Goal: Find specific page/section: Find specific page/section

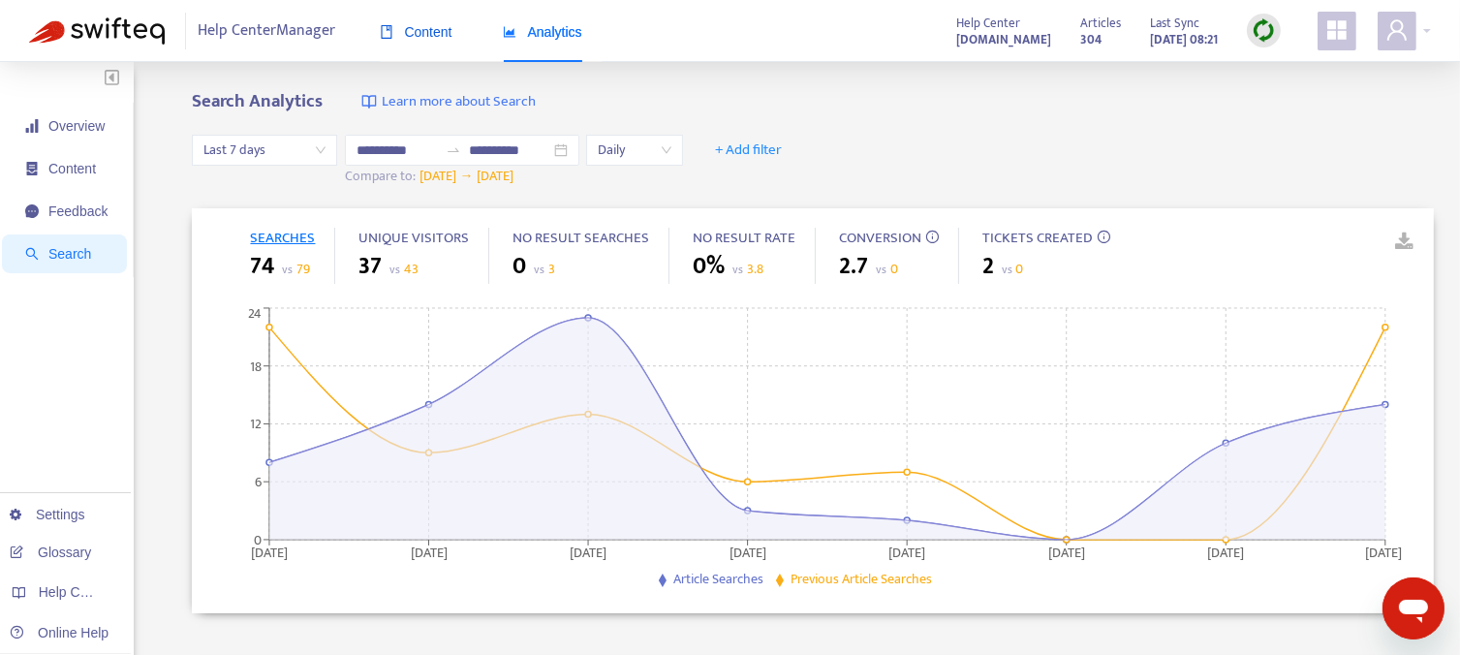
click at [417, 34] on span "Content" at bounding box center [416, 31] width 73 height 15
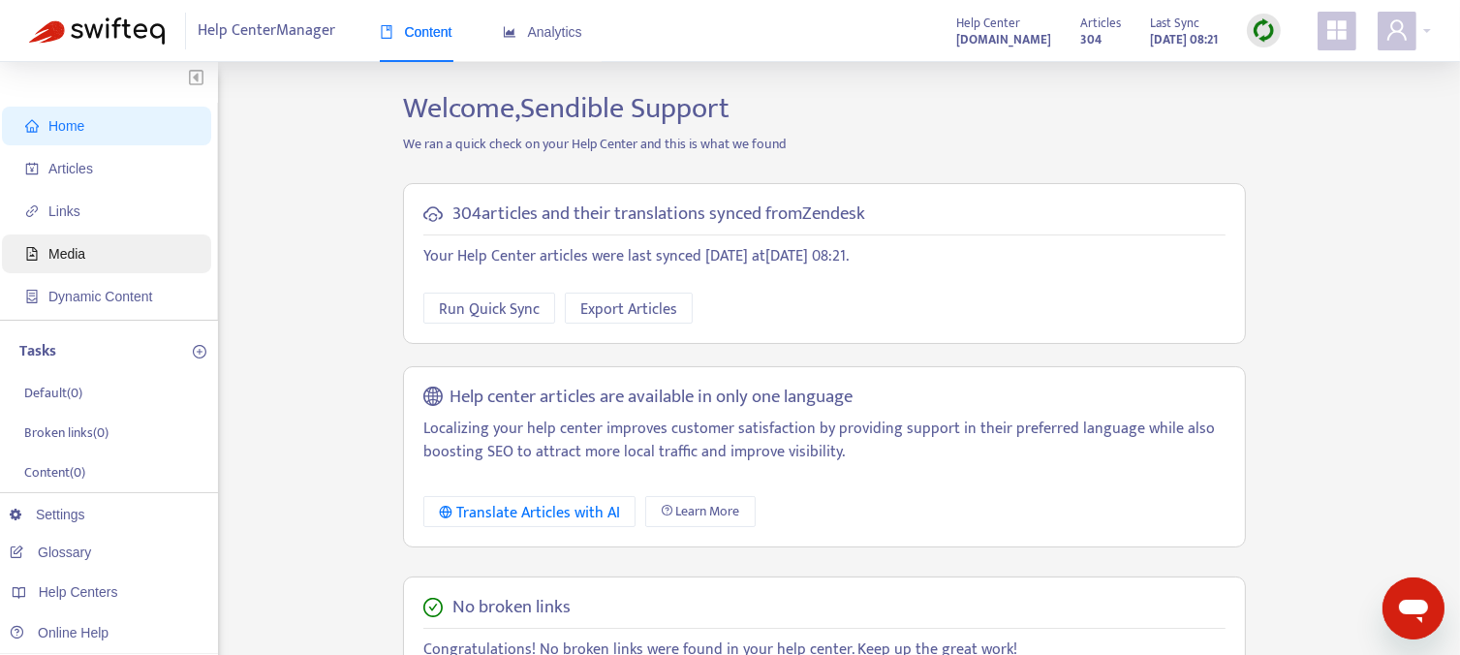
click at [77, 251] on span "Media" at bounding box center [66, 253] width 37 height 15
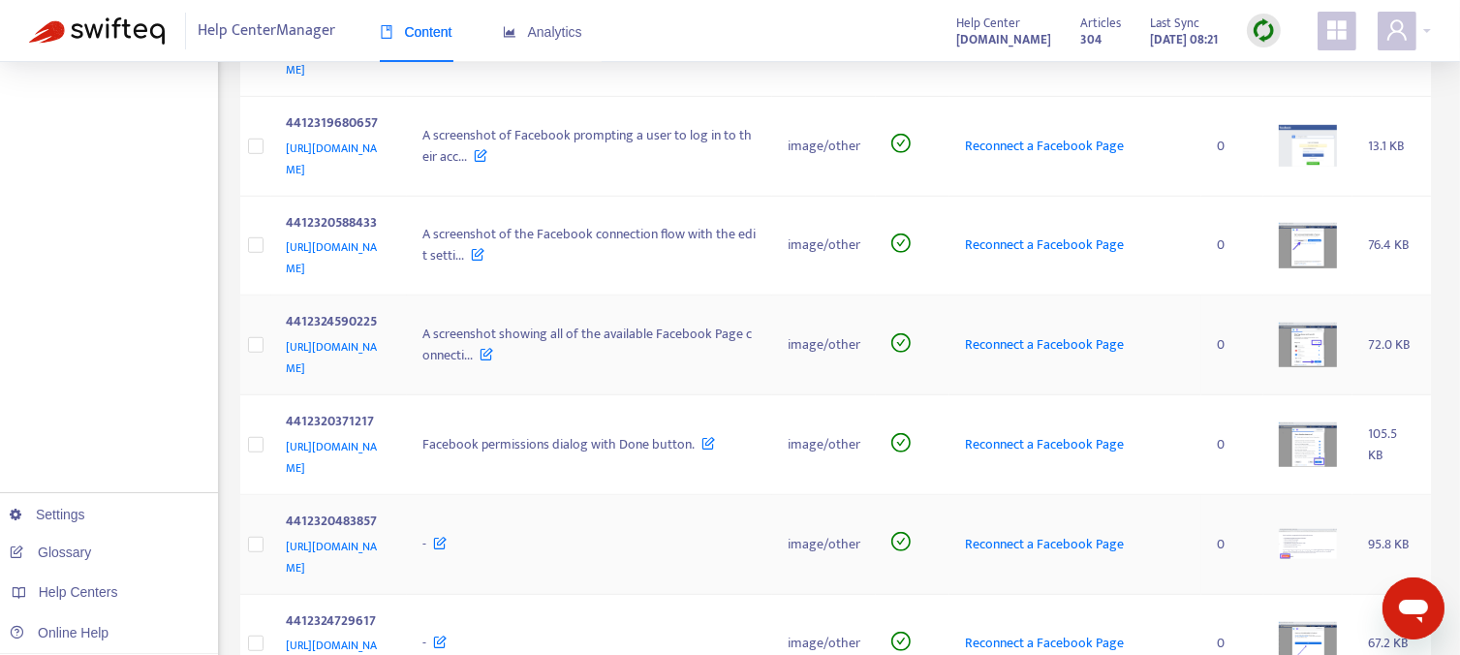
scroll to position [1178, 0]
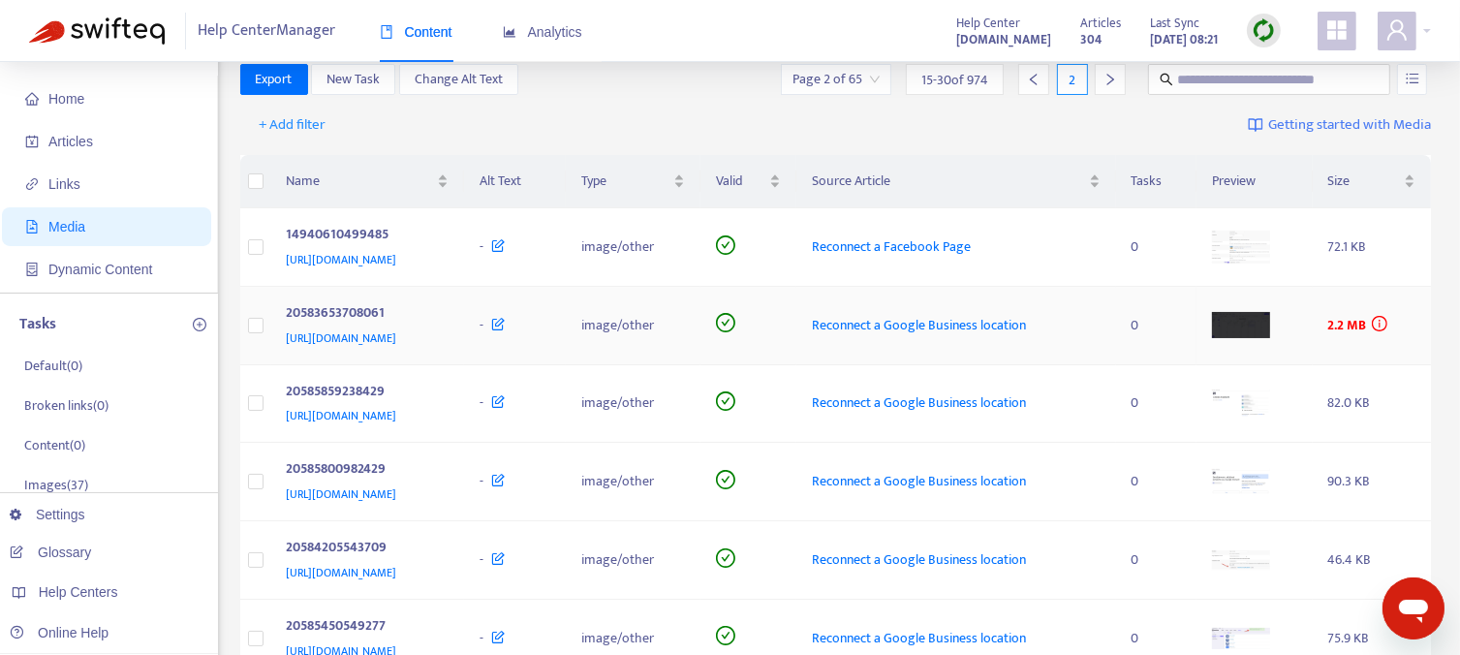
scroll to position [0, 0]
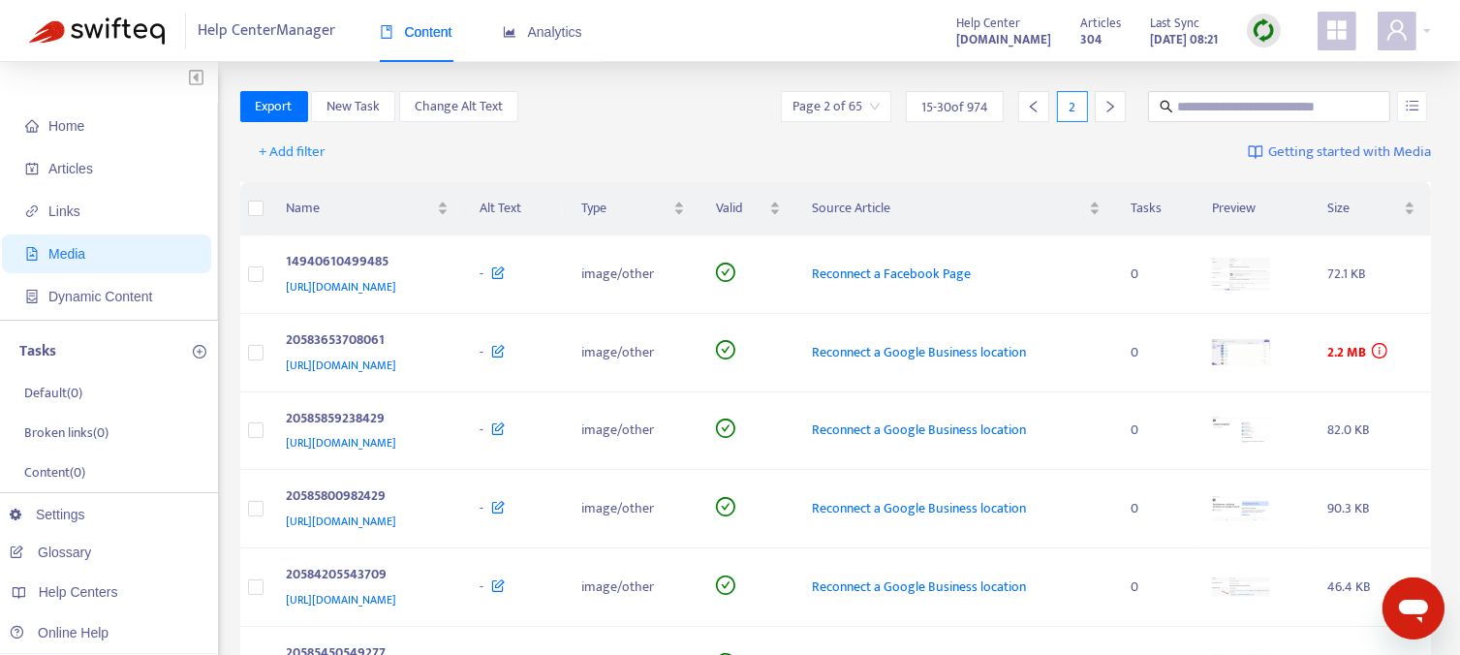
click at [1113, 104] on icon "right" at bounding box center [1110, 107] width 14 height 14
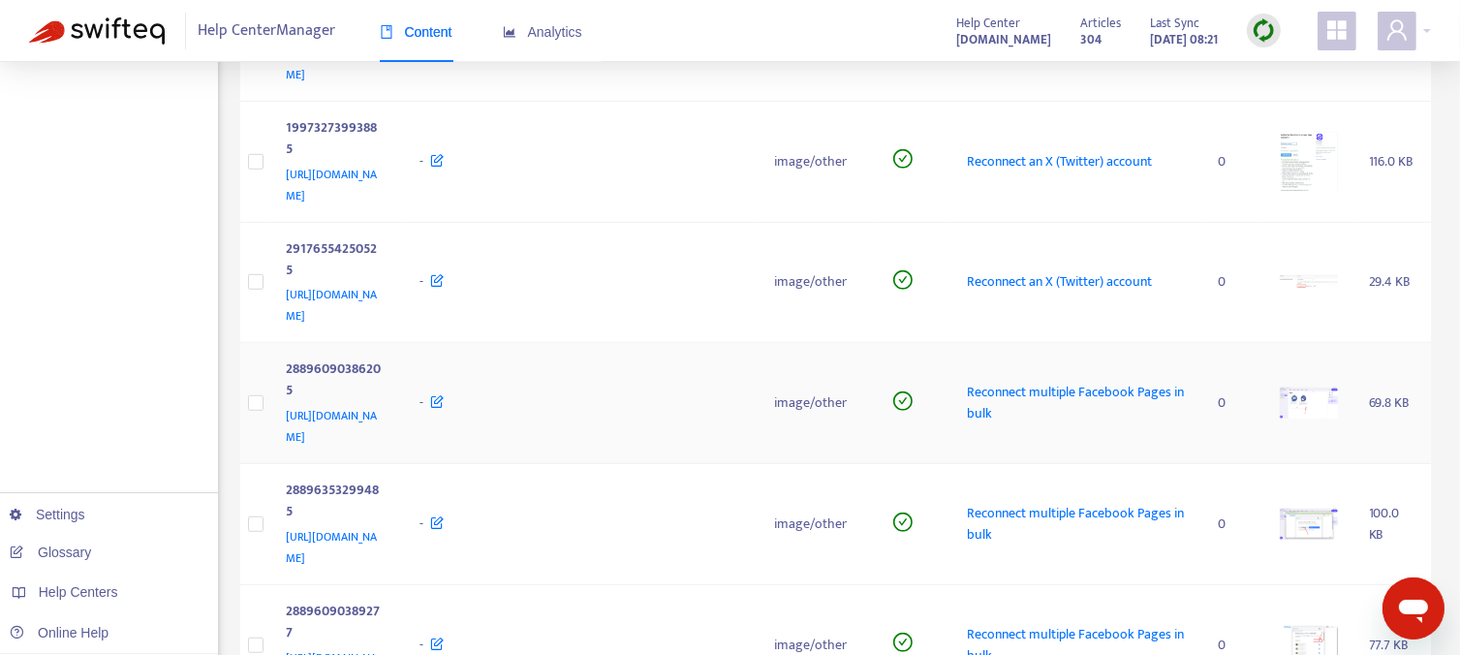
scroll to position [1181, 0]
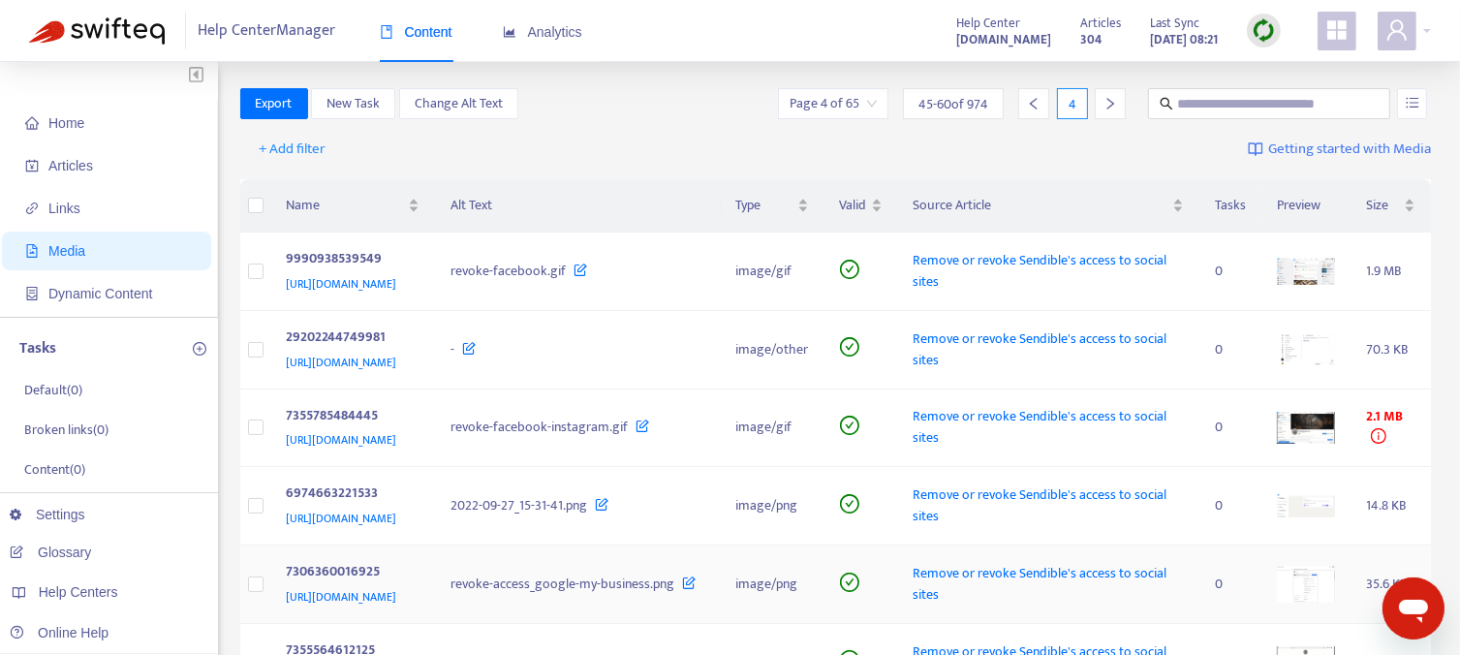
scroll to position [0, 0]
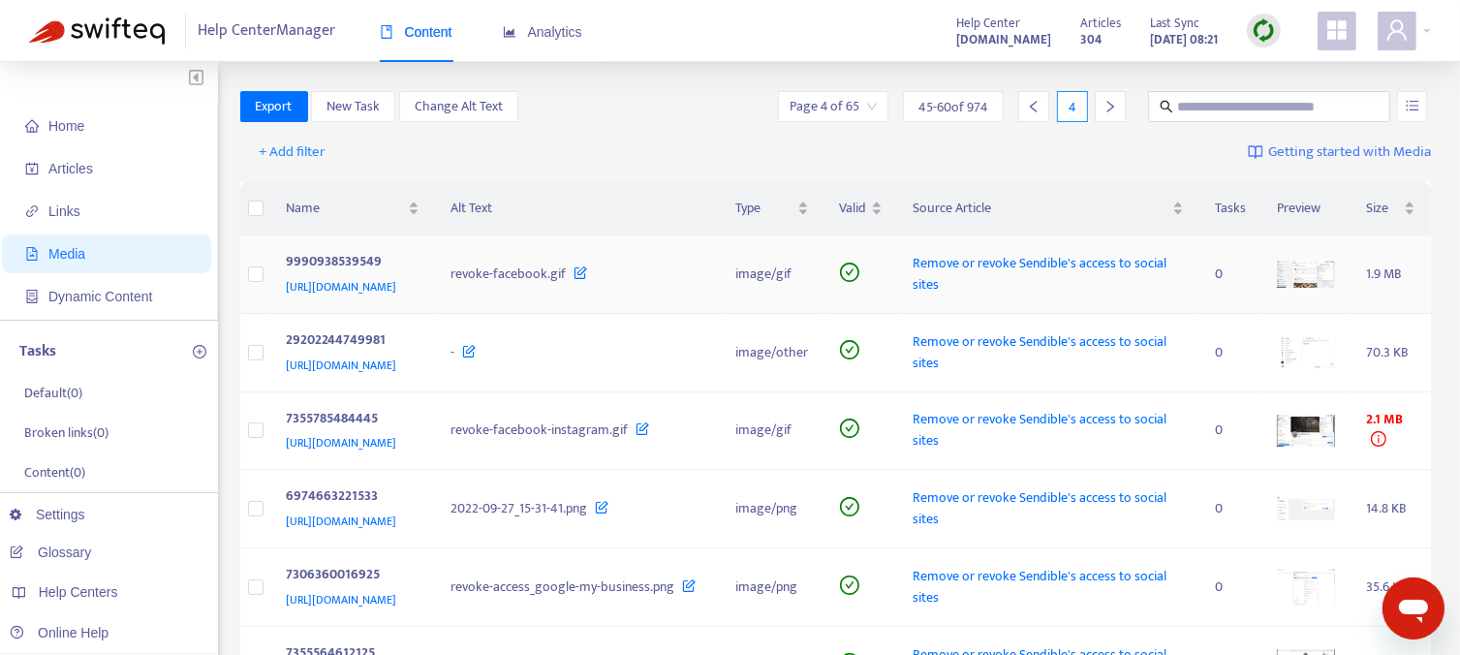
click at [1112, 110] on icon "right" at bounding box center [1110, 107] width 14 height 14
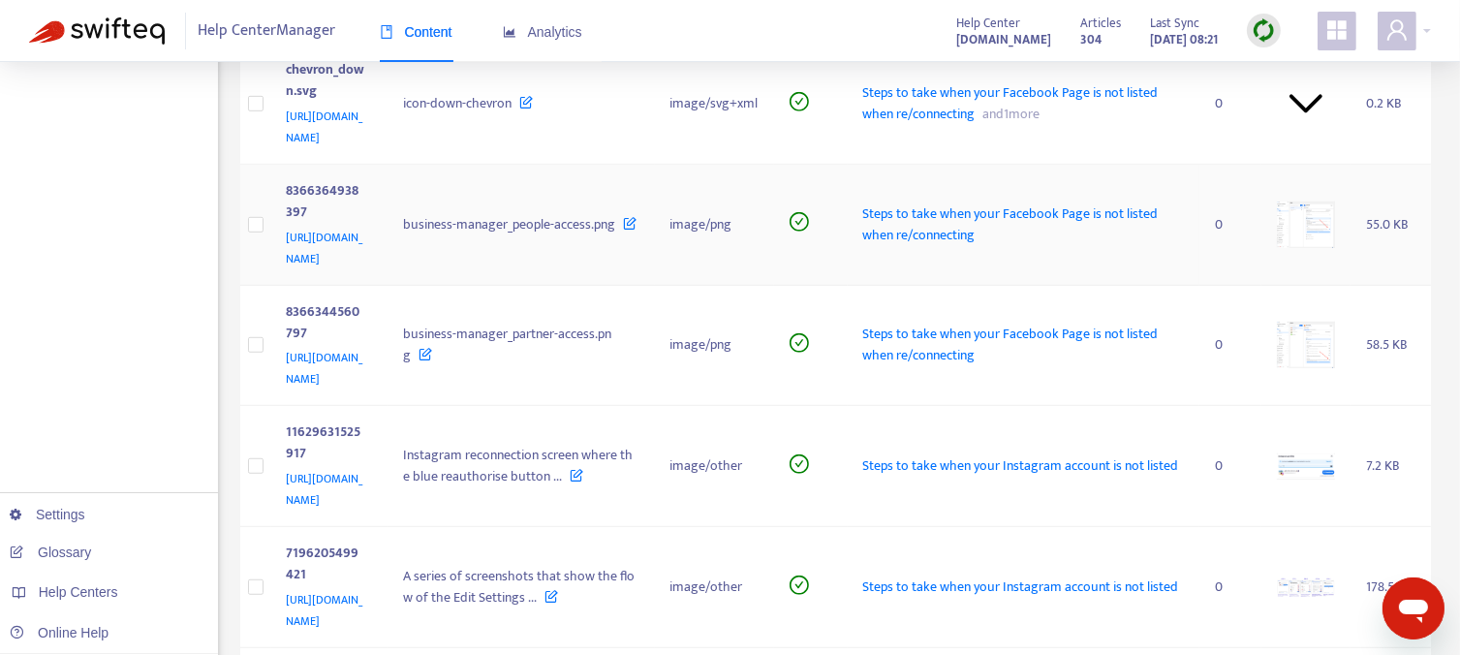
scroll to position [1162, 0]
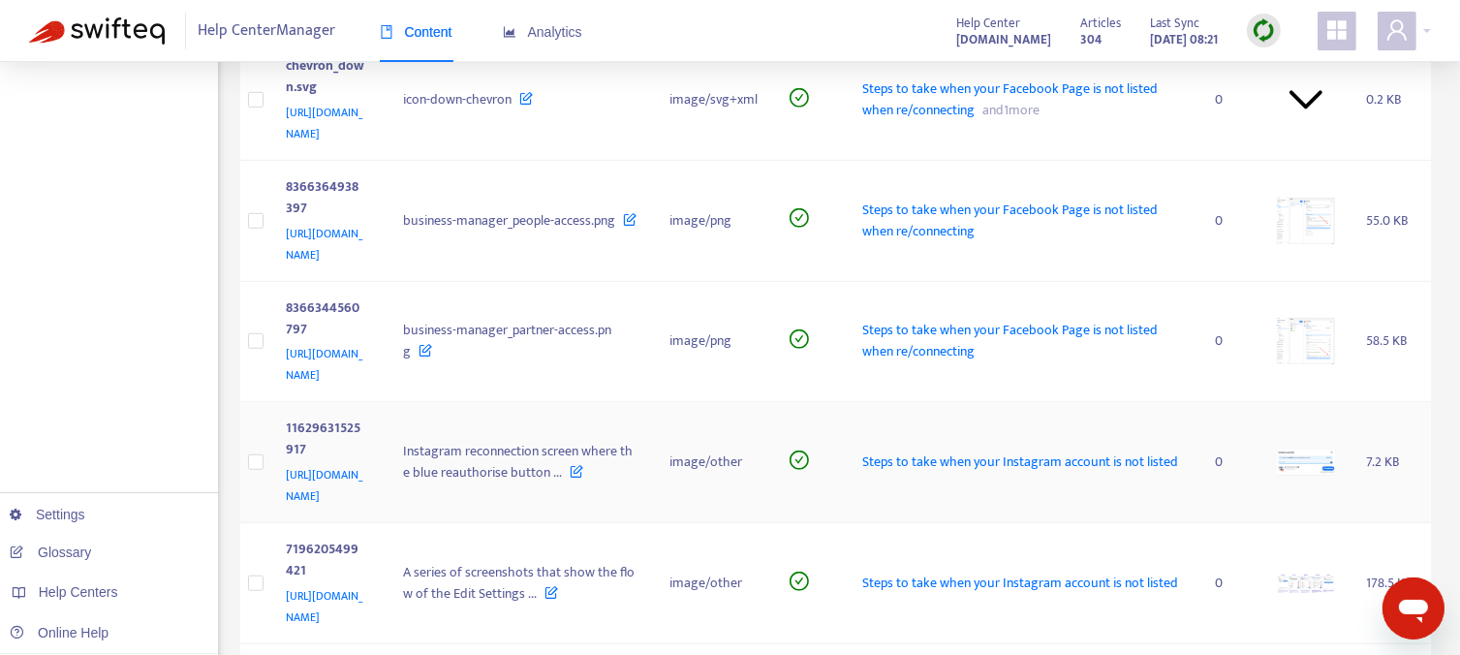
click at [1307, 449] on img at bounding box center [1306, 462] width 58 height 26
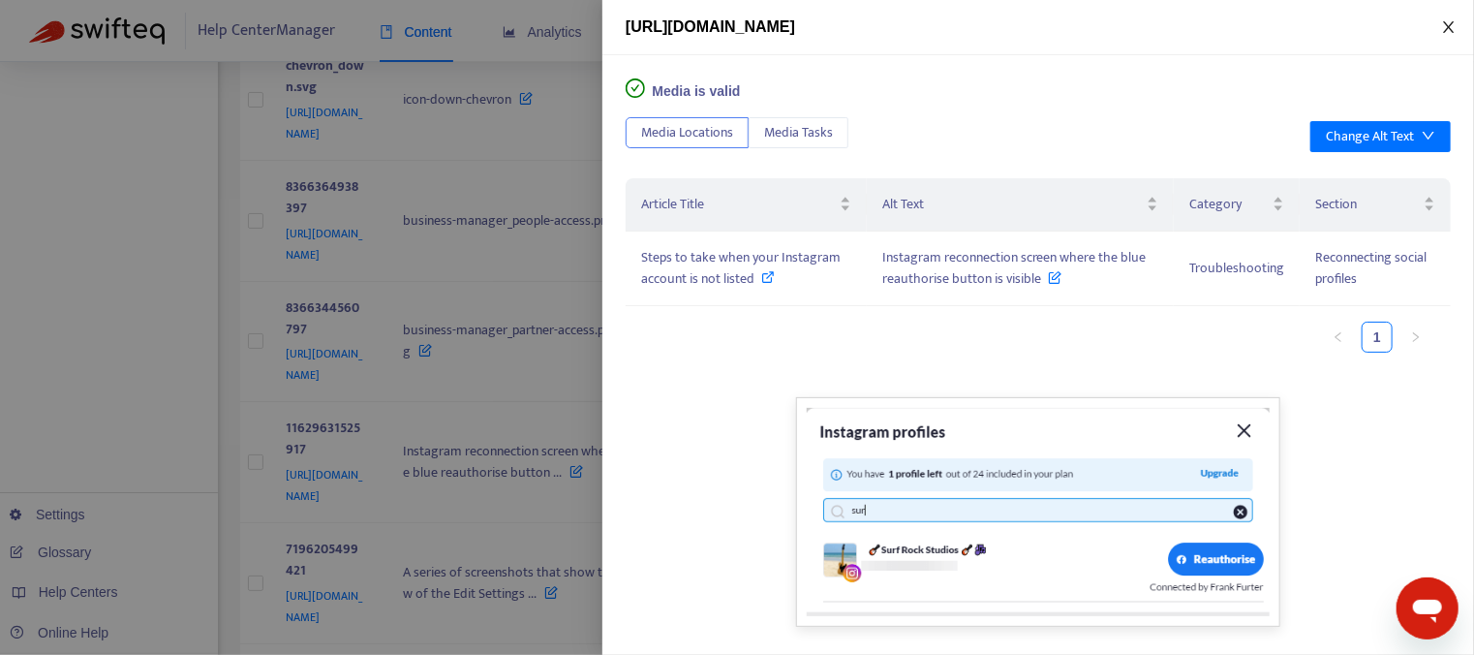
click at [1447, 24] on icon "close" at bounding box center [1448, 27] width 11 height 12
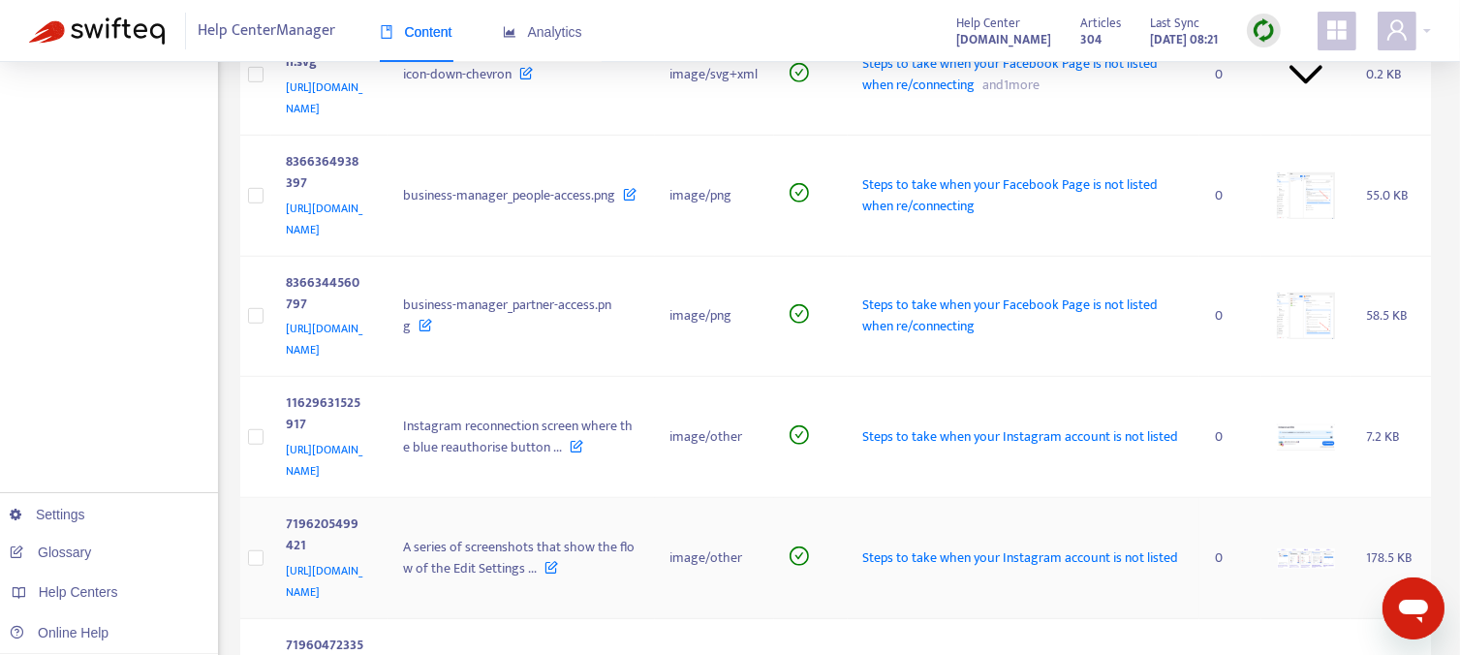
scroll to position [1201, 0]
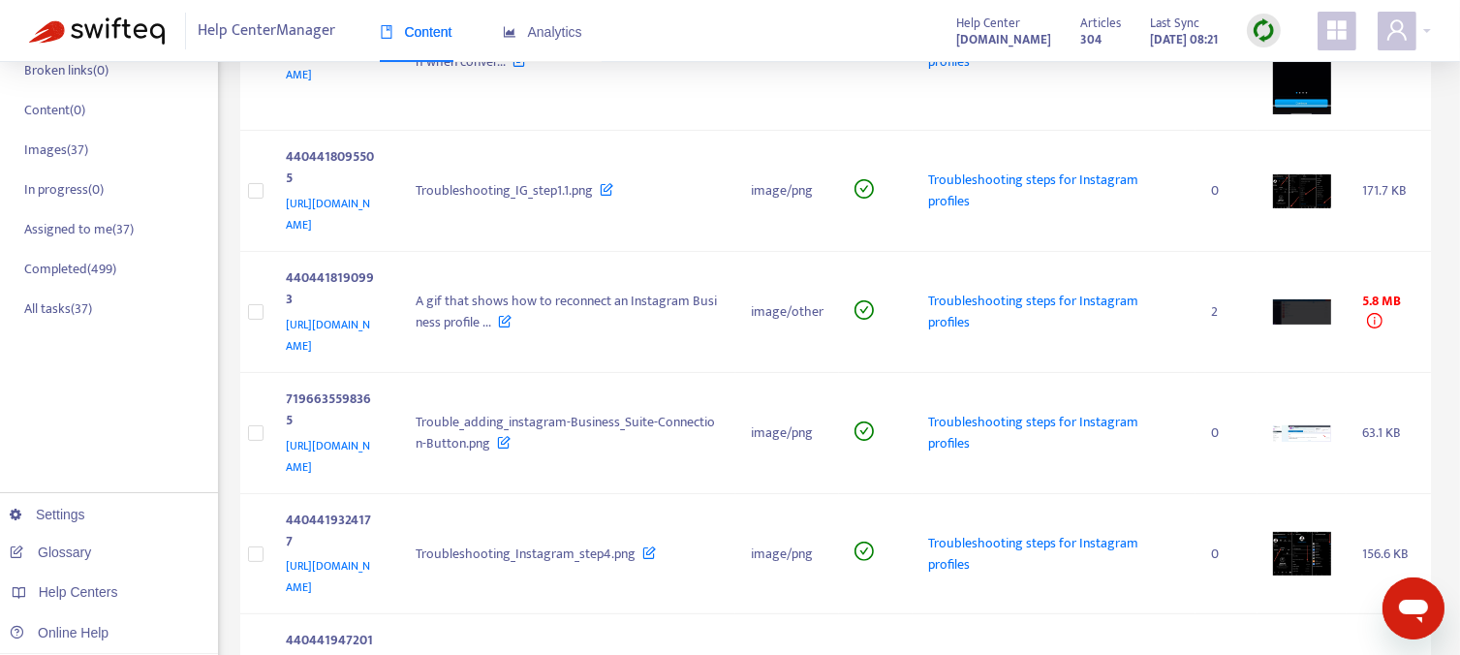
scroll to position [329, 0]
